Goal: Transaction & Acquisition: Download file/media

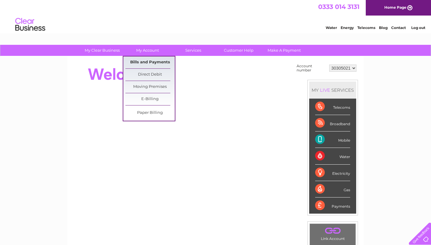
click at [153, 63] on link "Bills and Payments" at bounding box center [149, 63] width 49 height 12
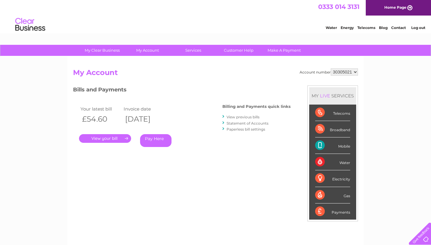
click at [242, 115] on link "View previous bills" at bounding box center [242, 117] width 33 height 4
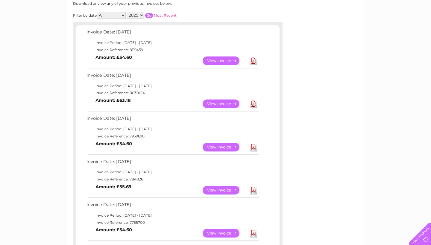
scroll to position [86, 0]
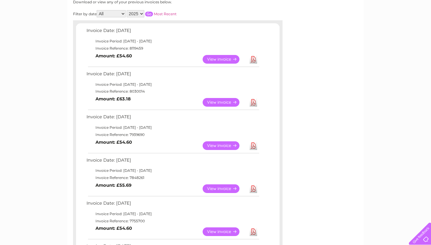
click at [253, 187] on link "Download" at bounding box center [252, 189] width 7 height 9
click at [254, 143] on link "Download" at bounding box center [252, 145] width 7 height 9
click at [254, 101] on link "Download" at bounding box center [252, 102] width 7 height 9
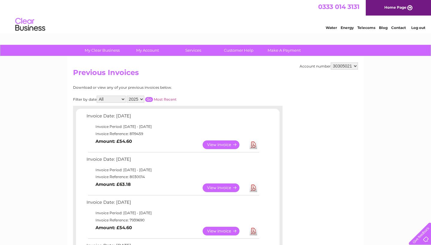
scroll to position [0, 0]
select select "30305141"
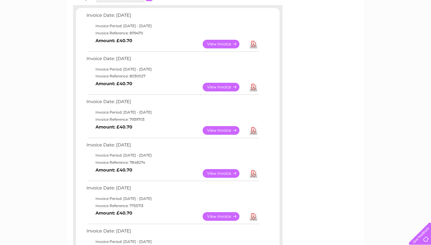
scroll to position [100, 0]
click at [253, 172] on link "Download" at bounding box center [252, 174] width 7 height 9
click at [253, 129] on link "Download" at bounding box center [252, 130] width 7 height 9
click at [253, 87] on link "Download" at bounding box center [252, 87] width 7 height 9
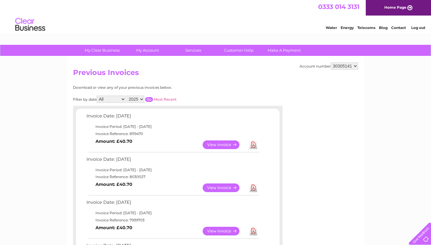
scroll to position [0, 0]
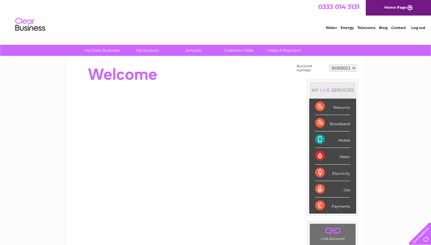
click at [348, 64] on td "30305021 30305141" at bounding box center [342, 68] width 30 height 11
select select "30305141"
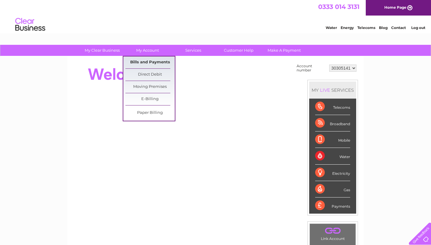
click at [155, 64] on link "Bills and Payments" at bounding box center [149, 63] width 49 height 12
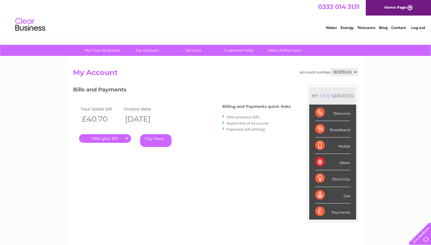
click at [107, 140] on link "." at bounding box center [105, 138] width 52 height 9
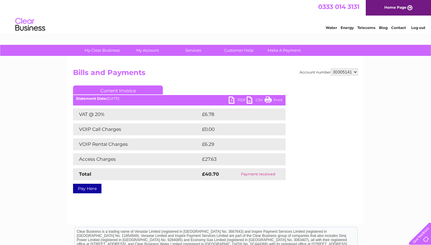
click at [237, 99] on link "PDF" at bounding box center [237, 101] width 18 height 9
